Goal: Task Accomplishment & Management: Manage account settings

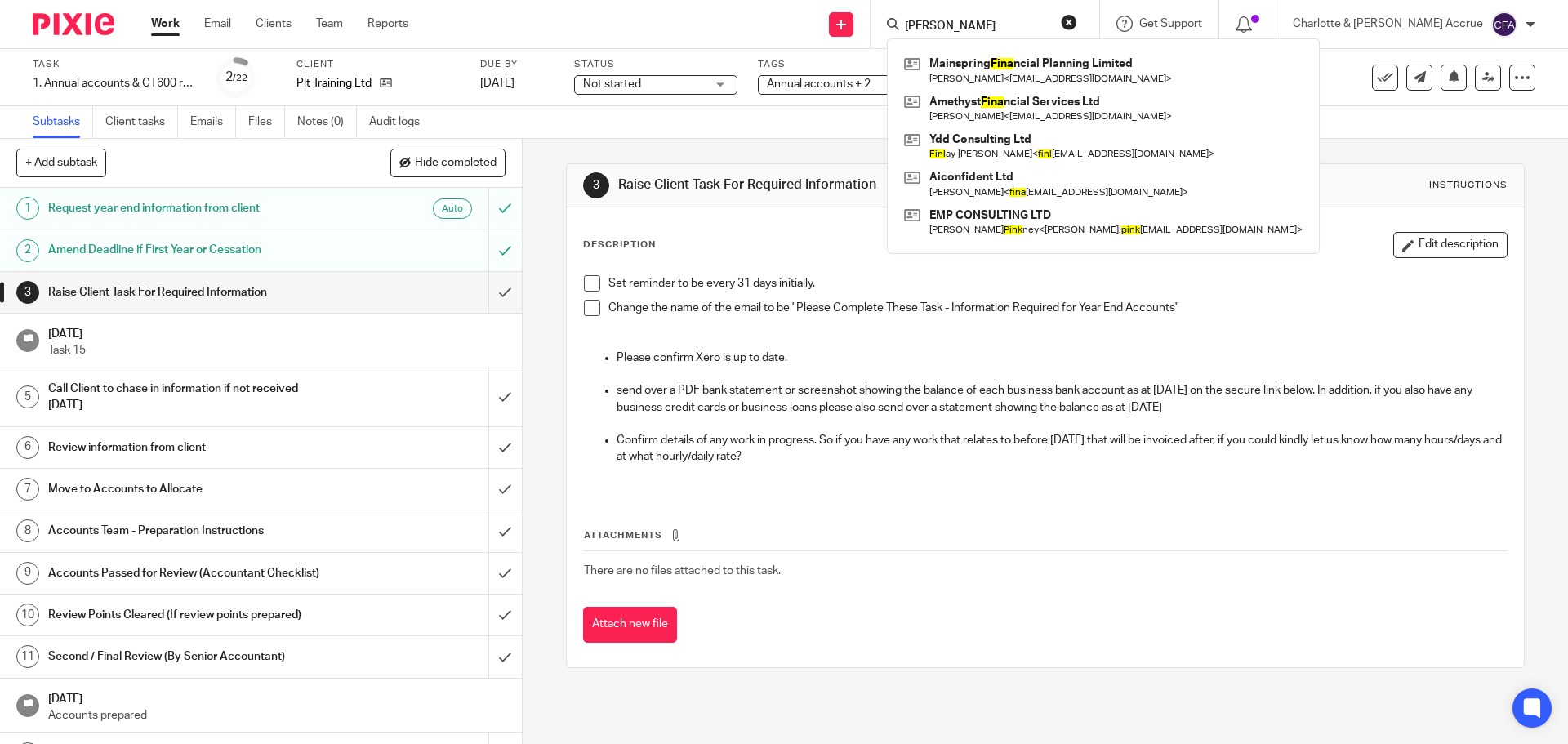
type input "fink"
click button "submit" at bounding box center [0, 0] width 0 height 0
click at [1004, 23] on input "fink" at bounding box center [976, 27] width 147 height 15
click button "submit" at bounding box center [0, 0] width 0 height 0
click at [1006, 20] on input "fink" at bounding box center [976, 27] width 147 height 15
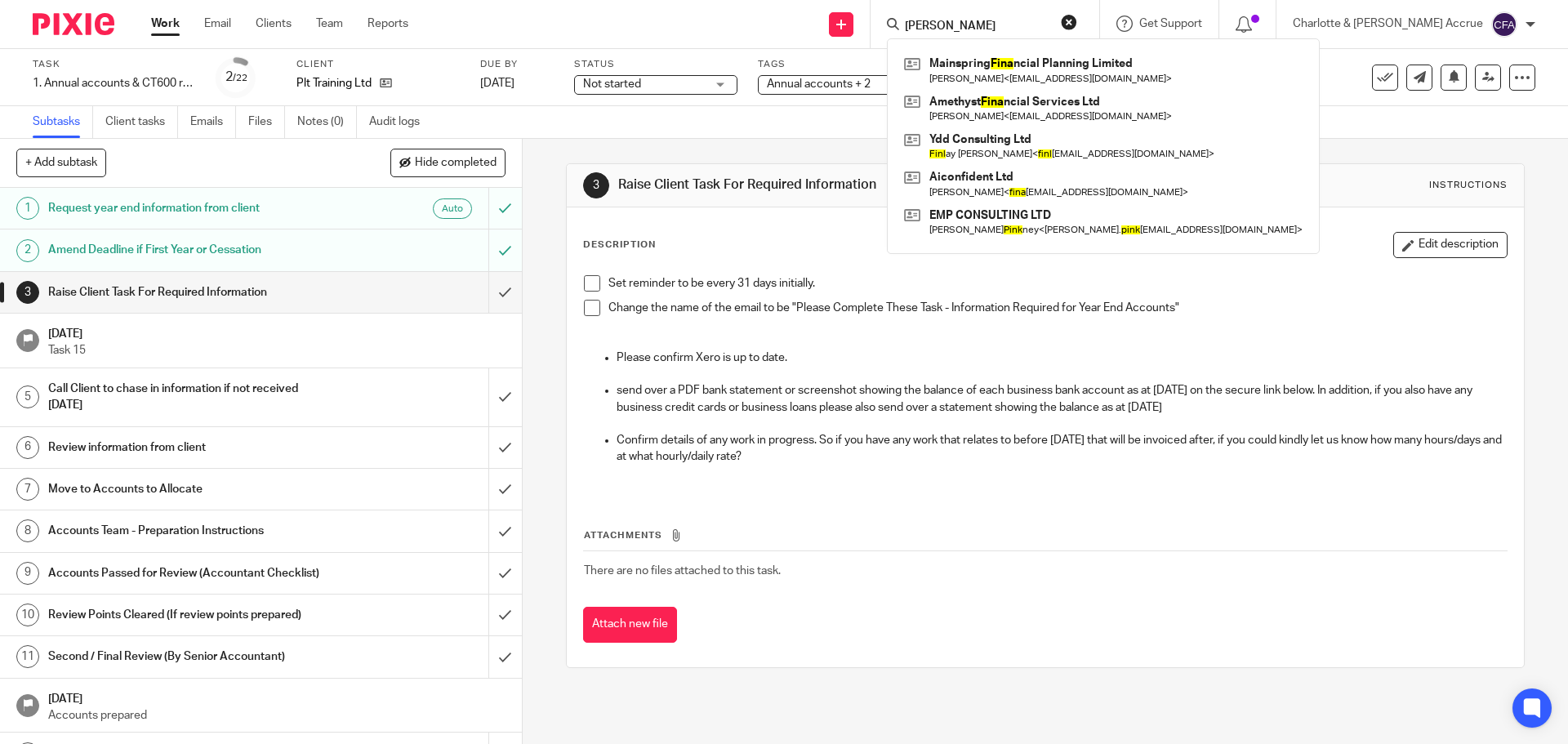
click at [1003, 26] on input "fink" at bounding box center [976, 27] width 147 height 15
click at [1077, 21] on button "reset" at bounding box center [1069, 22] width 16 height 16
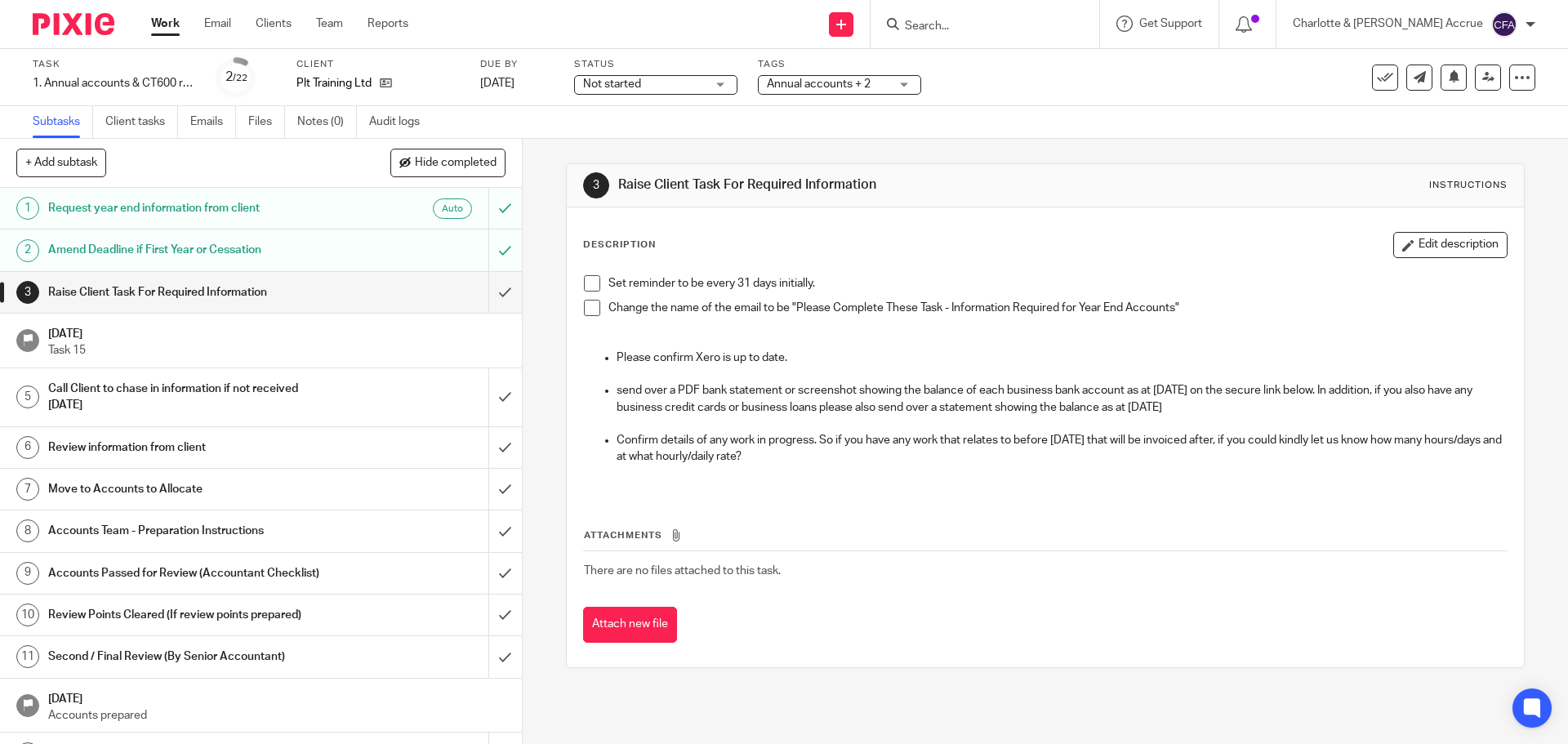
click at [1023, 27] on input "Search" at bounding box center [976, 27] width 147 height 15
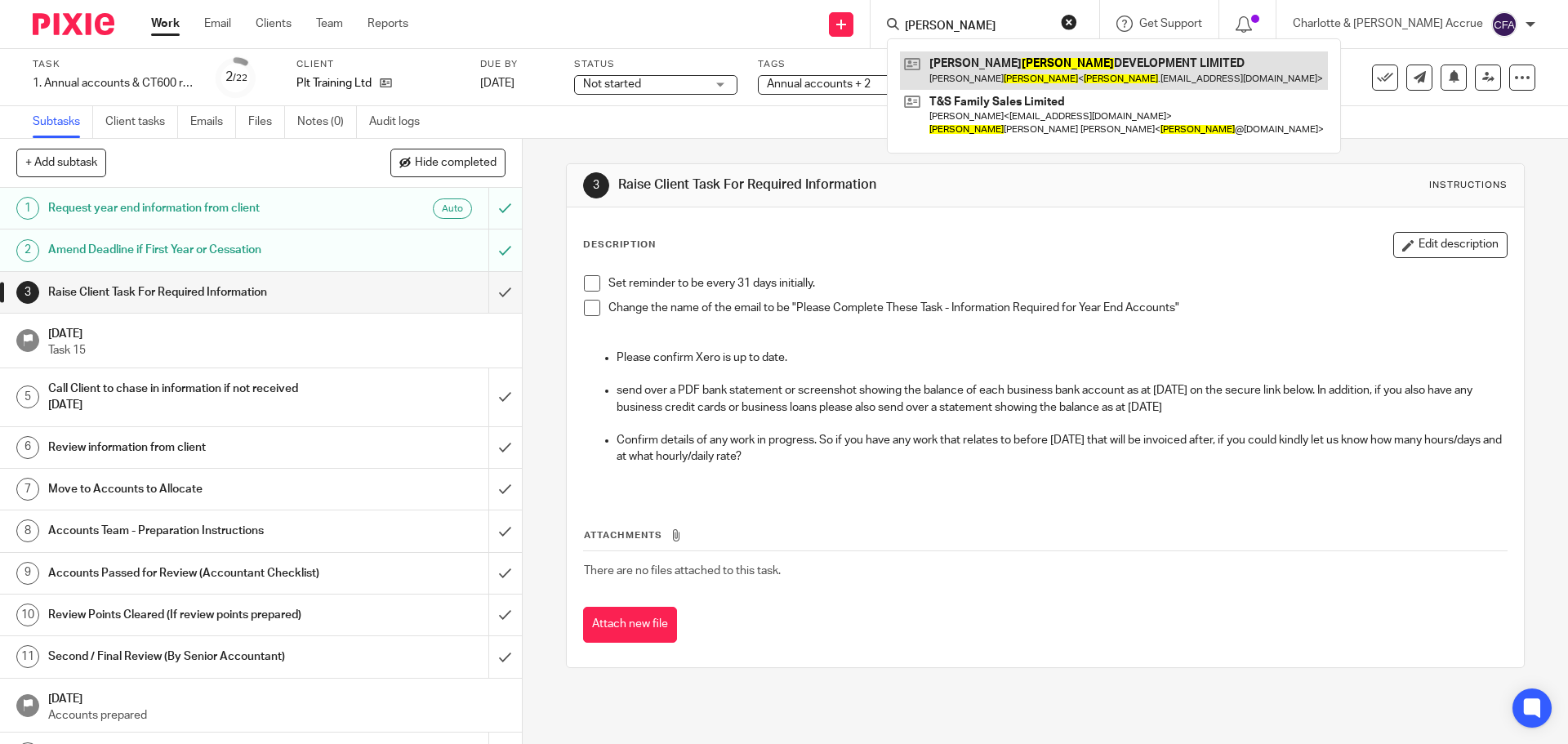
type input "tyler"
click at [1040, 65] on link at bounding box center [1114, 70] width 428 height 37
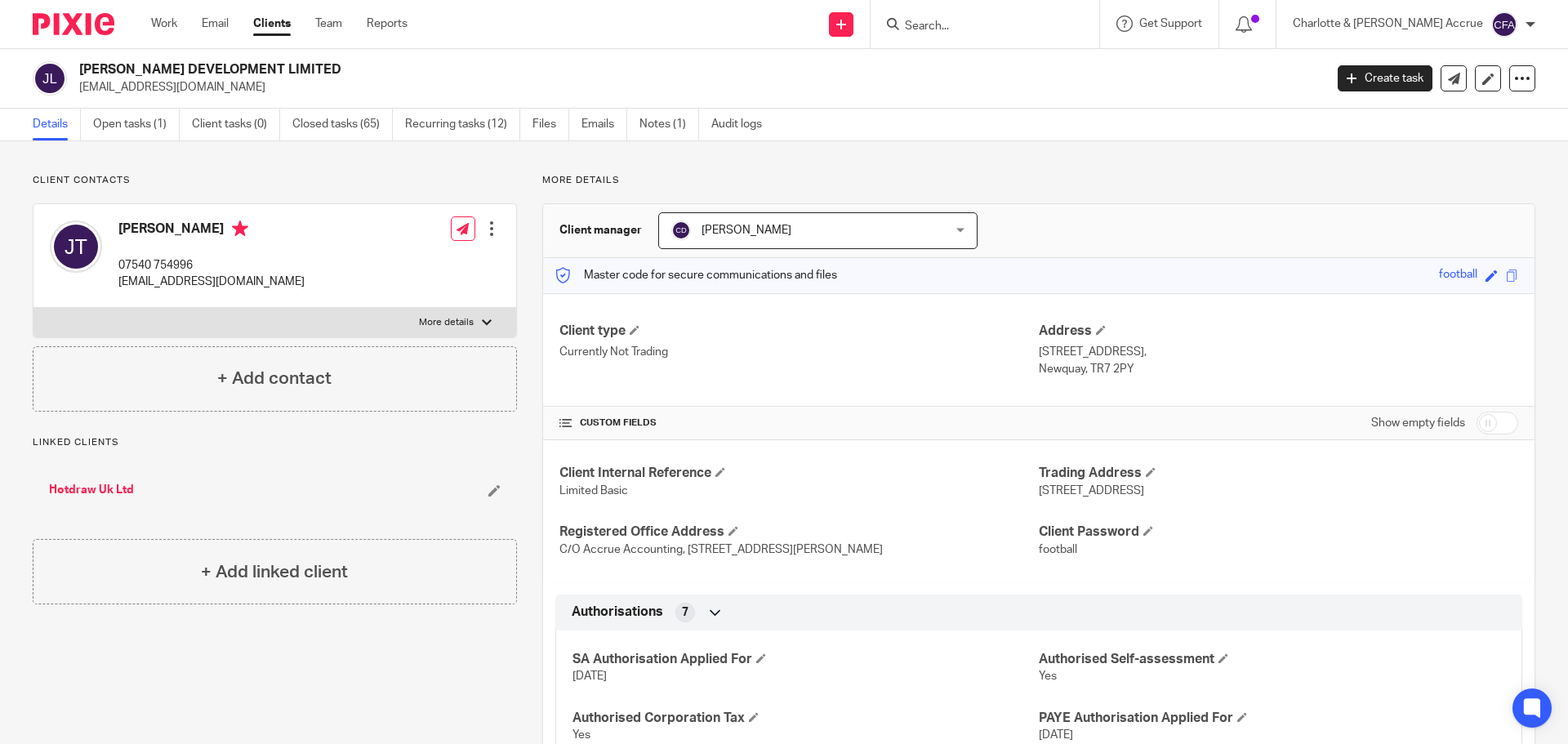
click at [999, 20] on input "Search" at bounding box center [976, 27] width 147 height 15
click at [998, 26] on input "Search" at bounding box center [976, 27] width 147 height 15
click at [132, 132] on link "Open tasks (1)" at bounding box center [135, 124] width 86 height 32
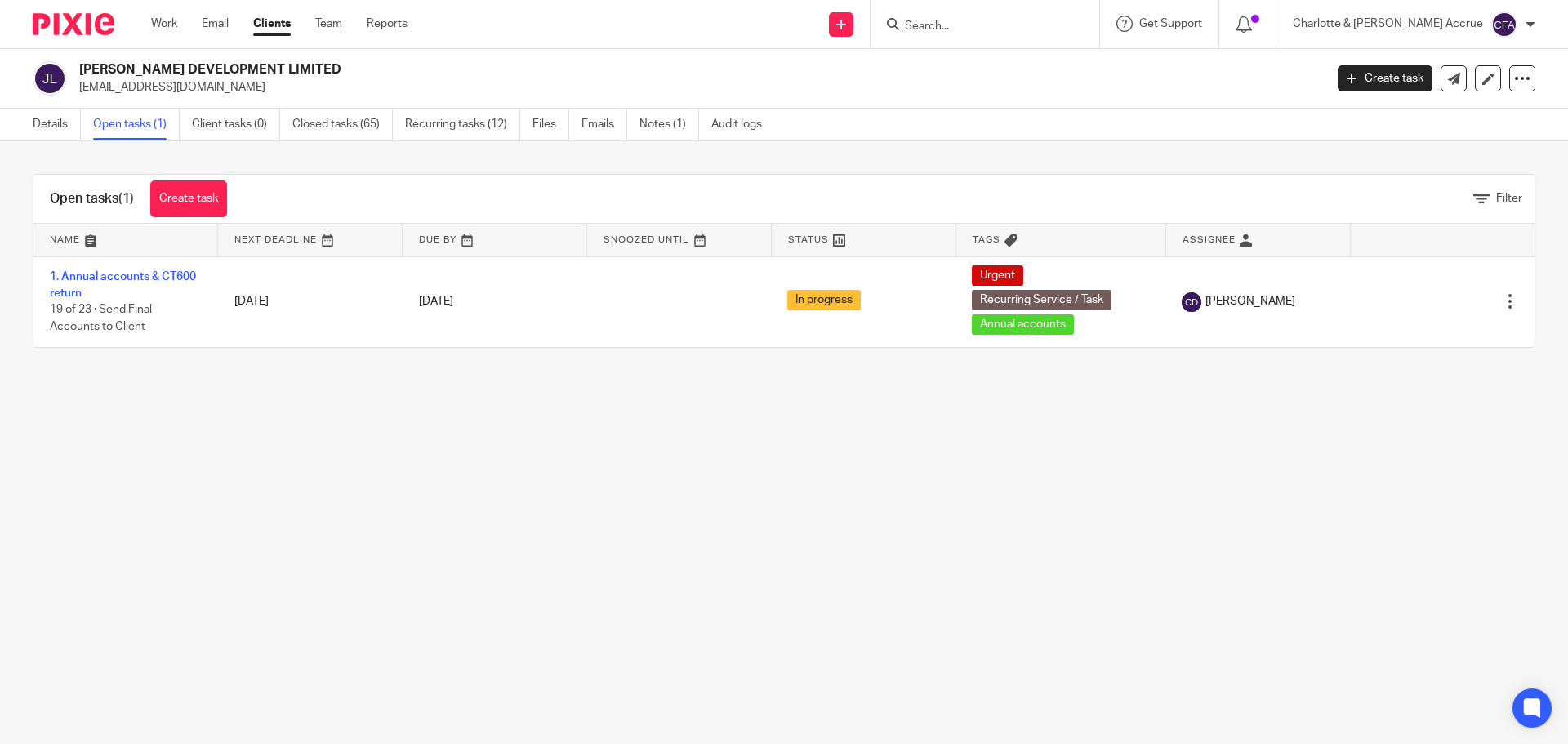
click at [205, 198] on link "Create task" at bounding box center [188, 199] width 76 height 36
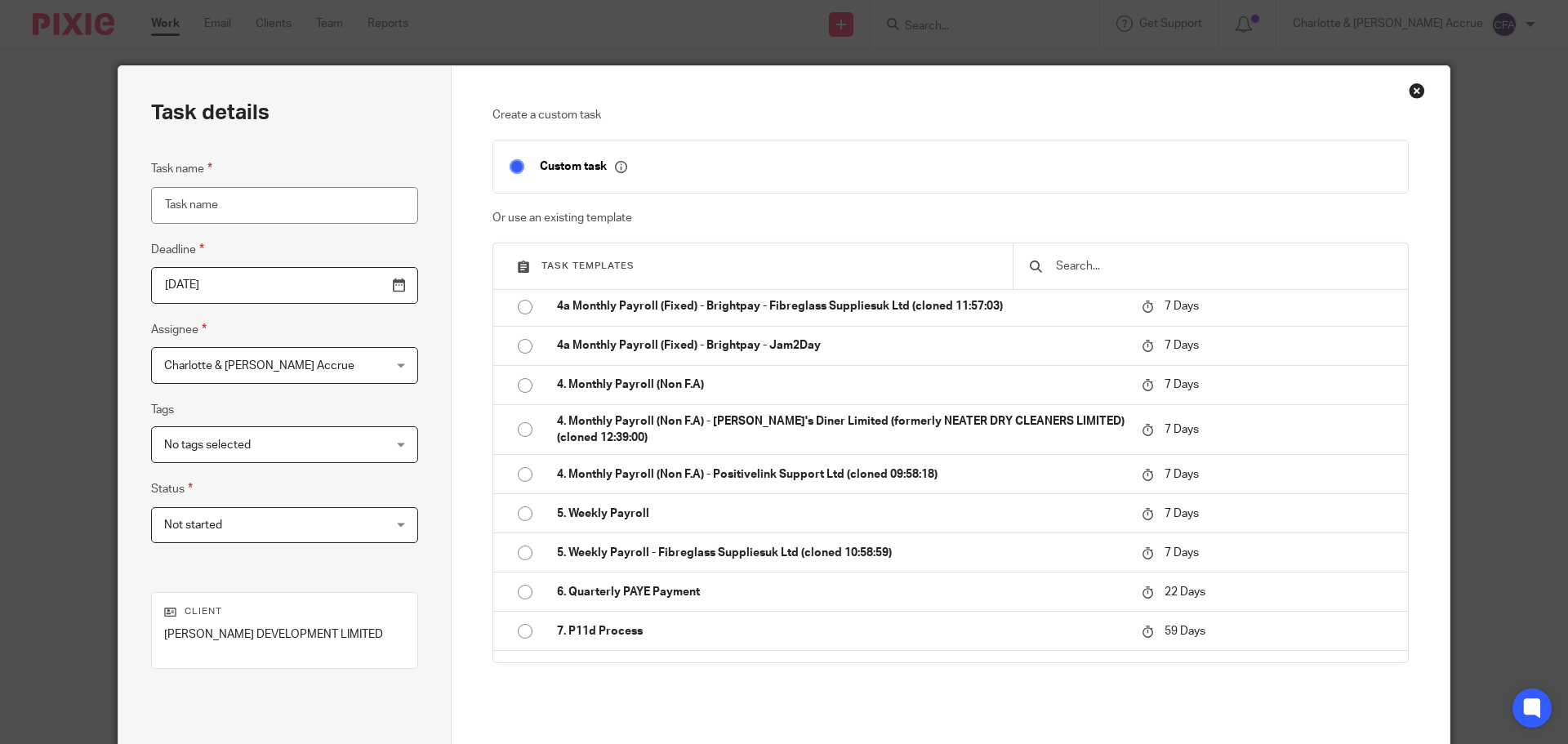
scroll to position [345, 0]
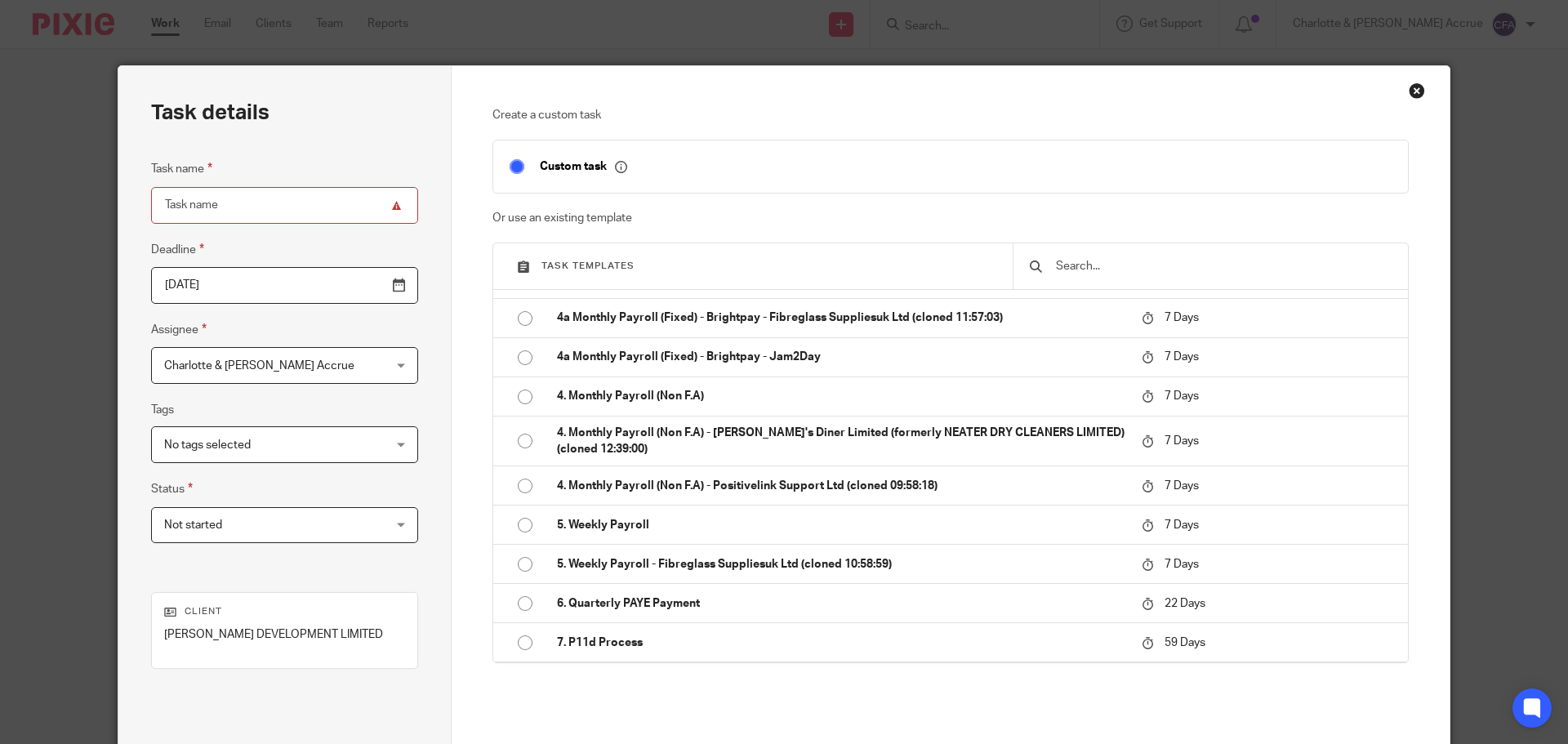
click at [1412, 87] on div "Close this dialog window" at bounding box center [1416, 91] width 16 height 16
